Goal: Ask a question

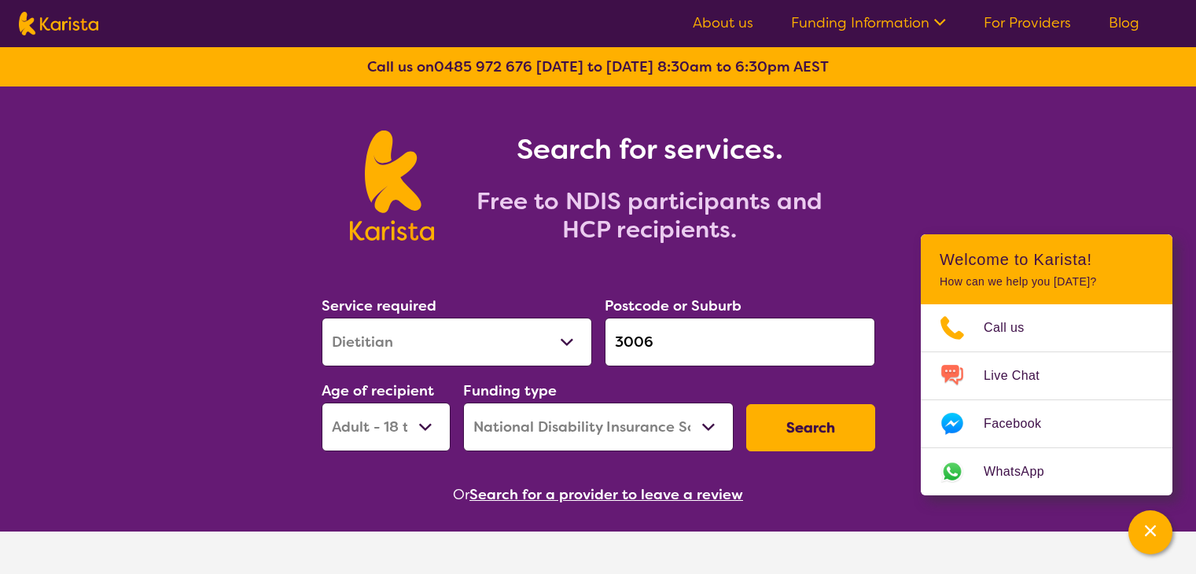
select select "Dietitian"
select select "AD"
select select "NDIS"
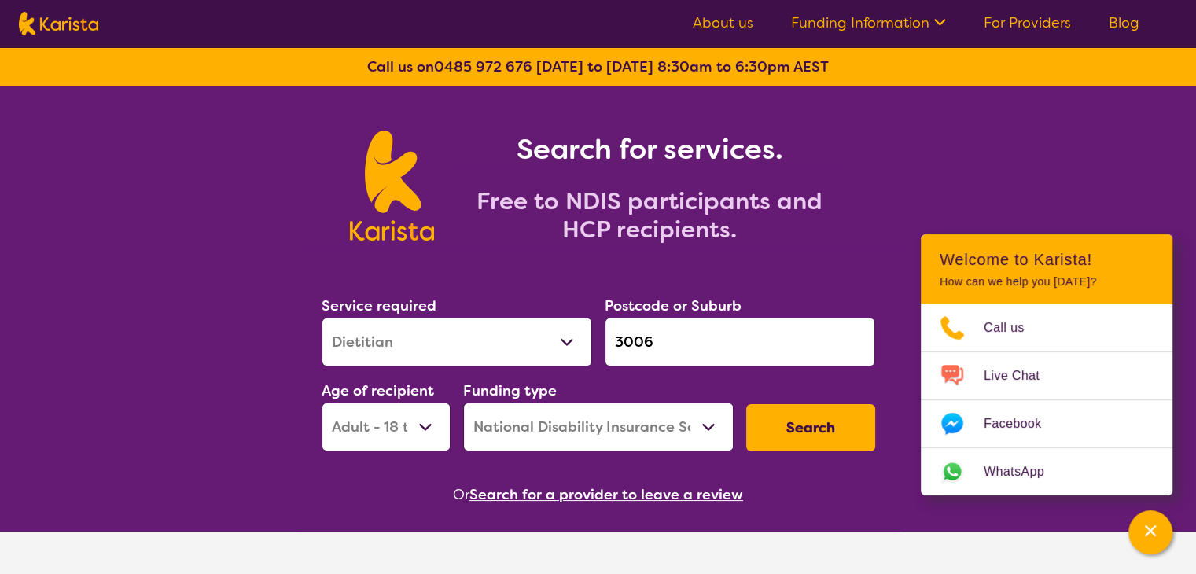
click at [572, 348] on select "Allied Health Assistant Assessment ([MEDICAL_DATA] or [MEDICAL_DATA]) Behaviour…" at bounding box center [457, 342] width 271 height 49
click at [654, 429] on select "Home Care Package (HCP) National Disability Insurance Scheme (NDIS) I don't know" at bounding box center [598, 427] width 271 height 49
click at [382, 440] on select "Early Childhood - 0 to 9 Child - 10 to 11 Adolescent - 12 to 17 Adult - 18 to 6…" at bounding box center [386, 427] width 129 height 49
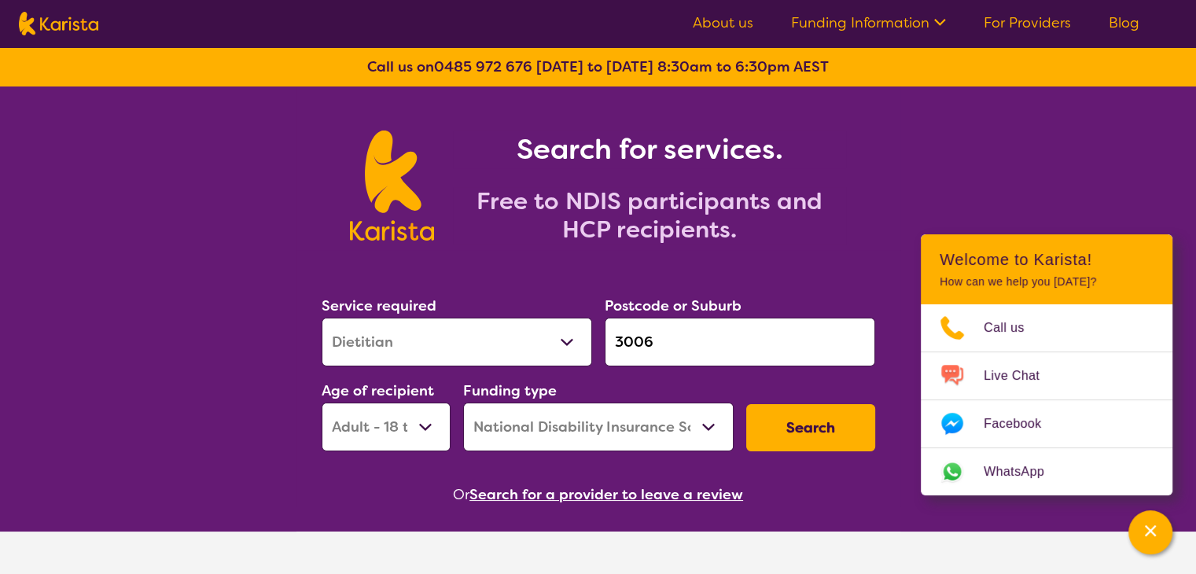
click at [382, 440] on select "Early Childhood - 0 to 9 Child - 10 to 11 Adolescent - 12 to 17 Adult - 18 to 6…" at bounding box center [386, 427] width 129 height 49
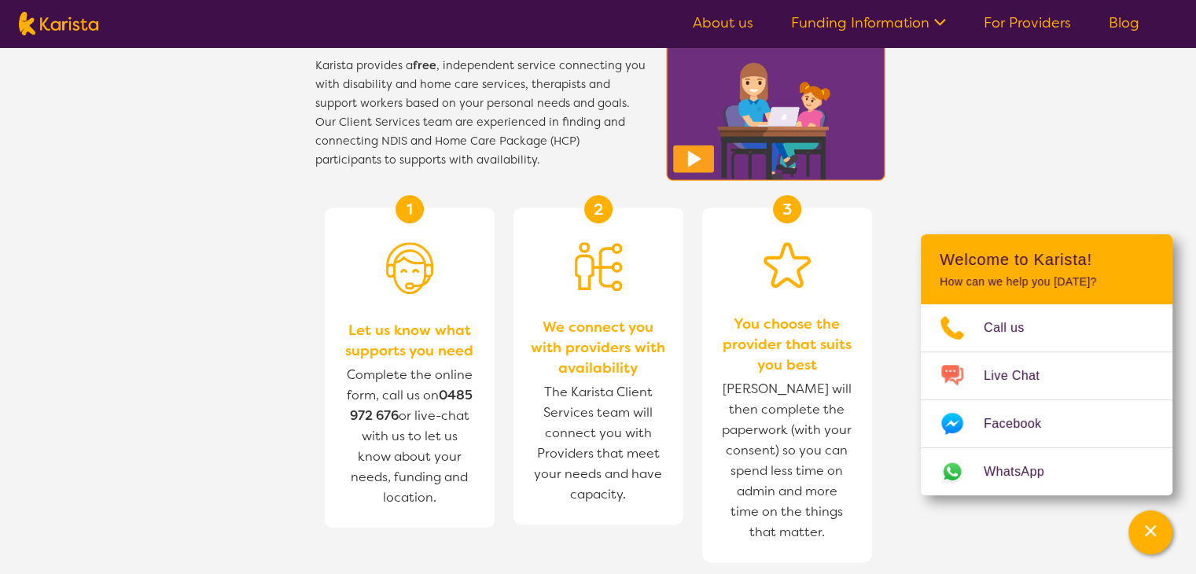
scroll to position [576, 0]
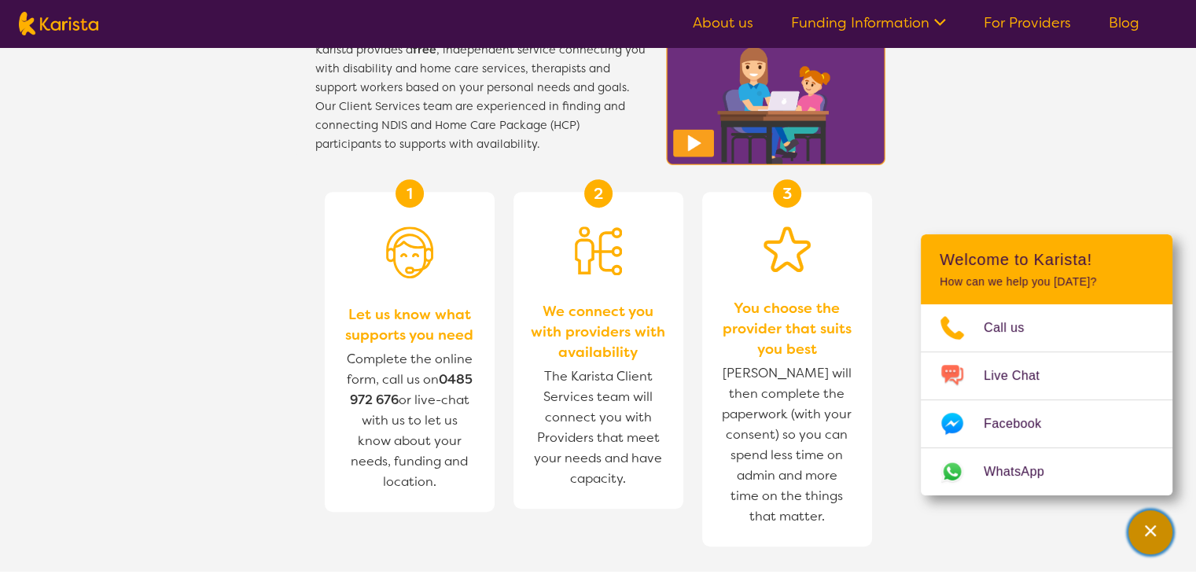
click at [1148, 527] on icon "Channel Menu" at bounding box center [1150, 530] width 11 height 11
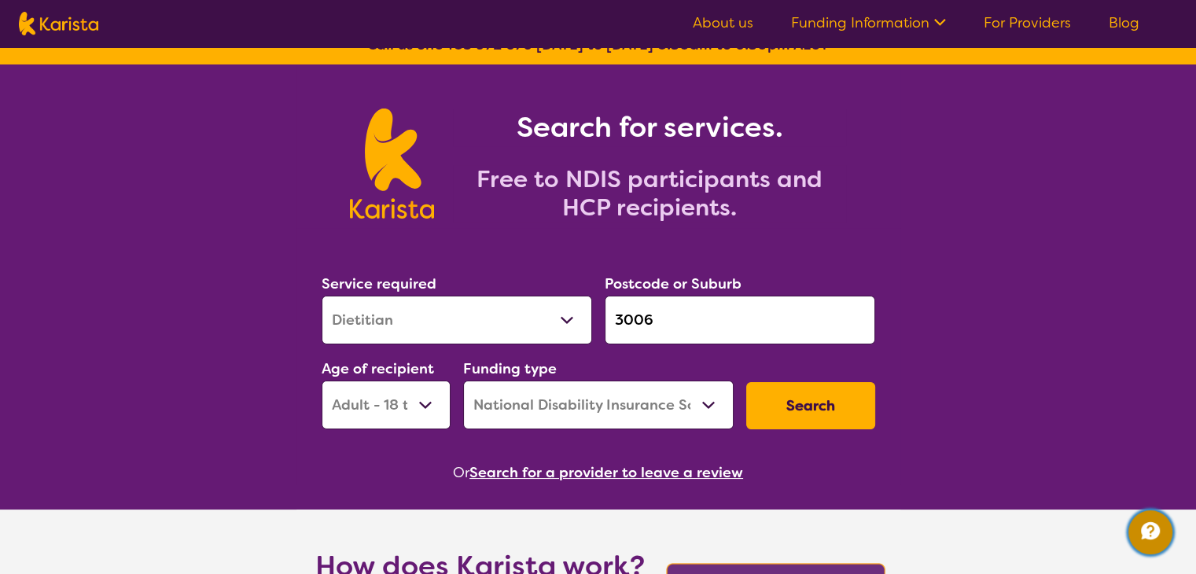
scroll to position [0, 0]
